Goal: Download file/media

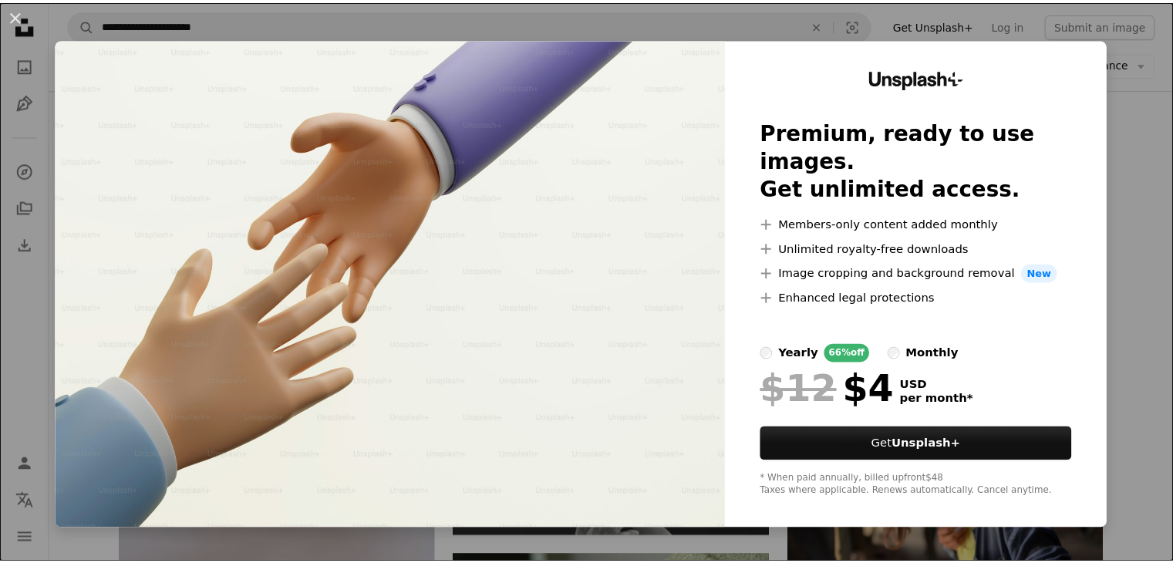
scroll to position [295, 0]
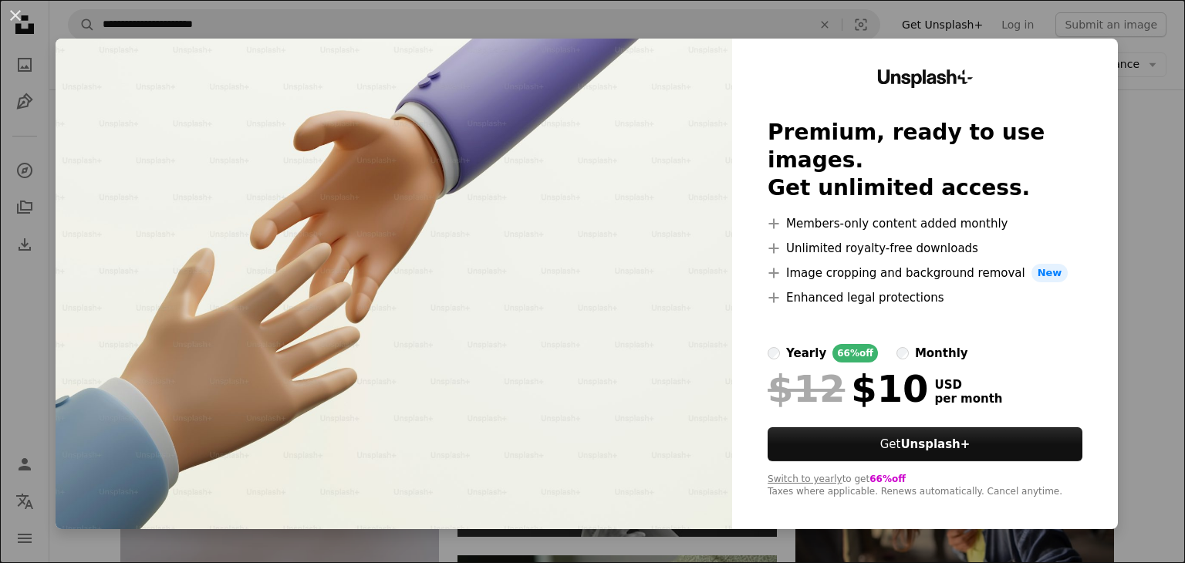
click at [767, 344] on label "yearly 66% off" at bounding box center [822, 353] width 110 height 19
drag, startPoint x: 59, startPoint y: 35, endPoint x: 123, endPoint y: 75, distance: 76.2
click at [123, 75] on div "An X shape Unsplash+ Premium, ready to use images. Get unlimited access. A plus…" at bounding box center [592, 281] width 1185 height 563
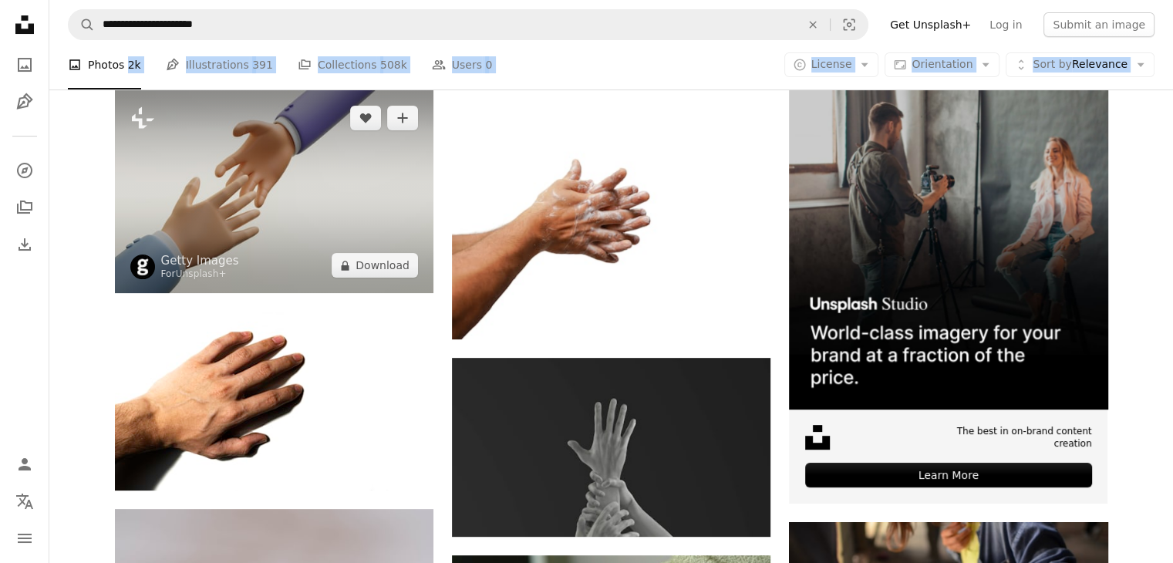
drag, startPoint x: 123, startPoint y: 75, endPoint x: 265, endPoint y: 167, distance: 169.4
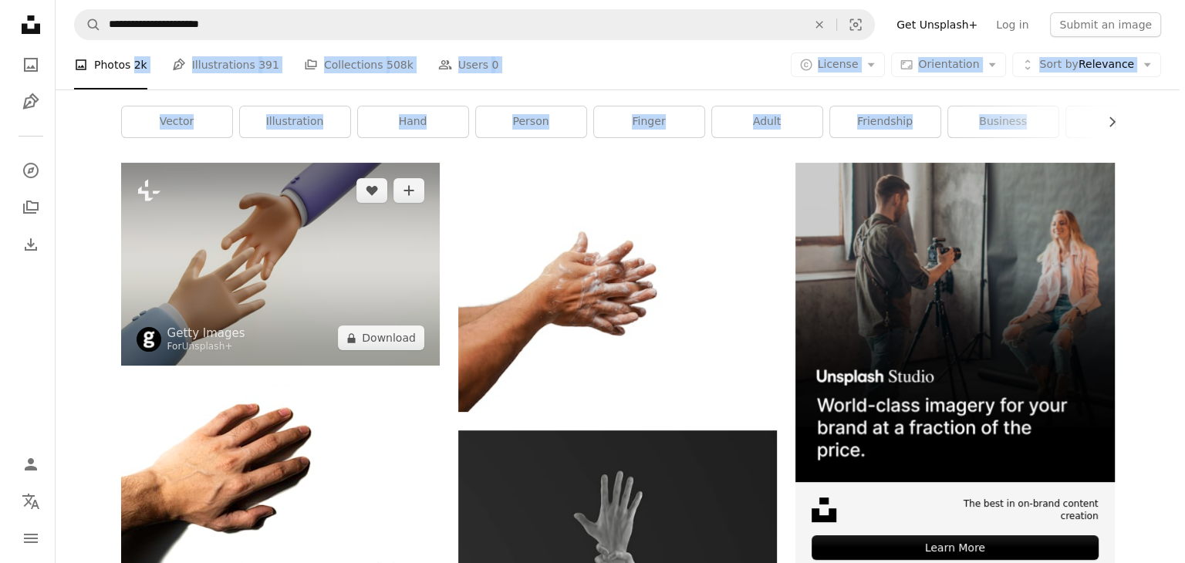
scroll to position [222, 0]
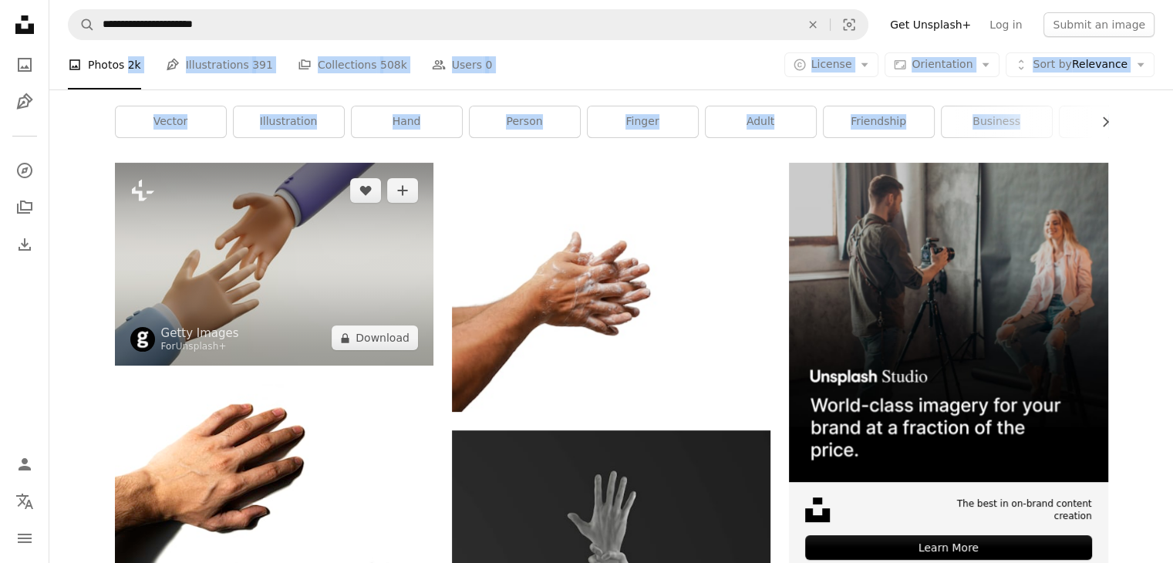
click at [271, 241] on img at bounding box center [274, 264] width 318 height 203
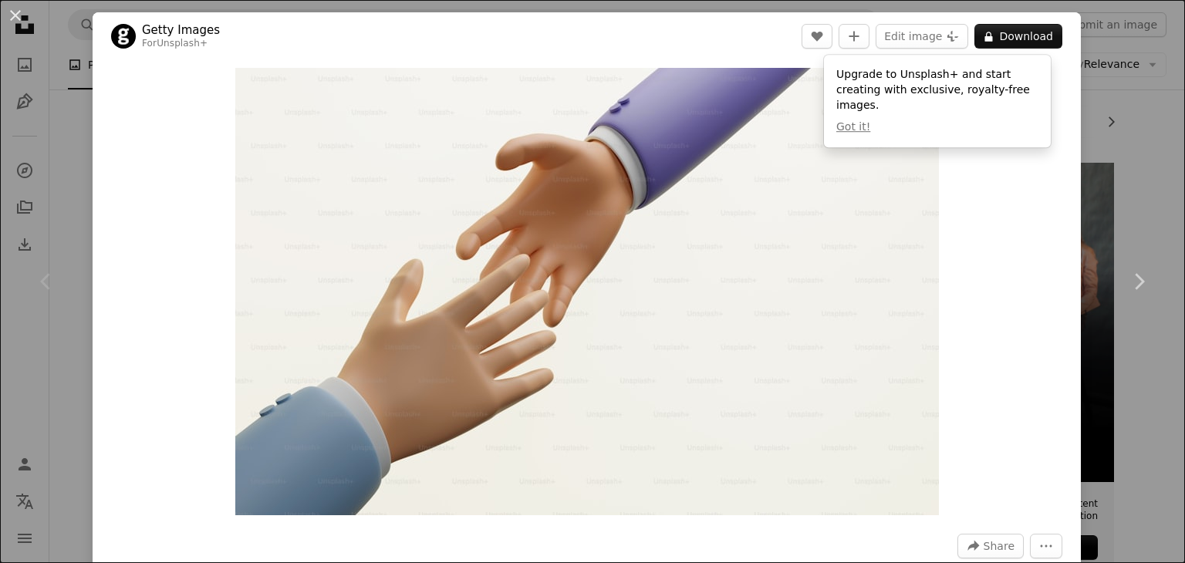
click at [1089, 168] on div "An X shape Chevron left Chevron right Getty Images For Unsplash+ A heart A plus…" at bounding box center [592, 281] width 1185 height 563
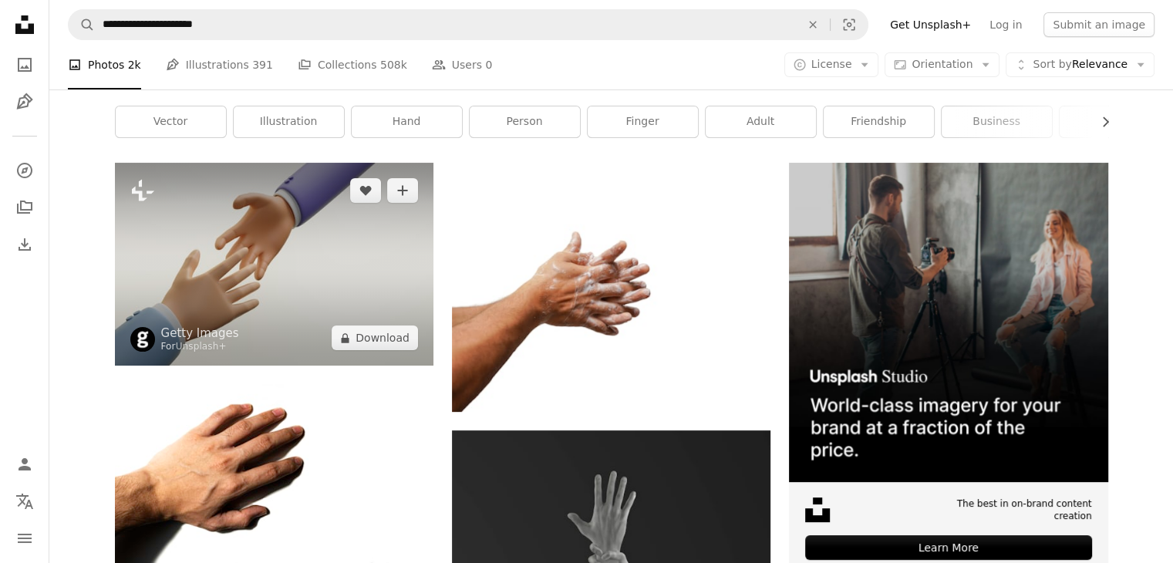
click at [316, 269] on img at bounding box center [274, 264] width 318 height 203
